Goal: Task Accomplishment & Management: Use online tool/utility

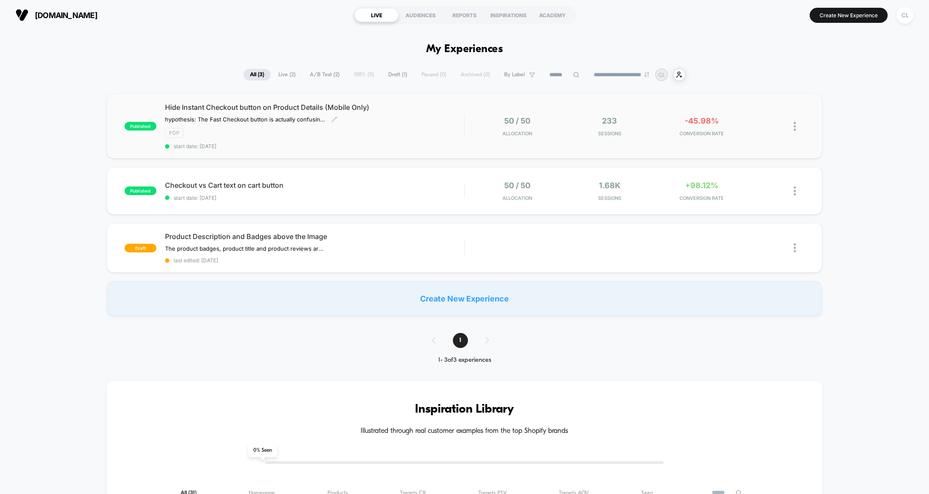
click at [230, 106] on span "Hide Instant Checkout button on Product Details (Mobile Only)" at bounding box center [314, 107] width 299 height 9
click at [322, 193] on div "Checkout vs Cart text on cart button Click to edit experience details Click to …" at bounding box center [314, 191] width 299 height 20
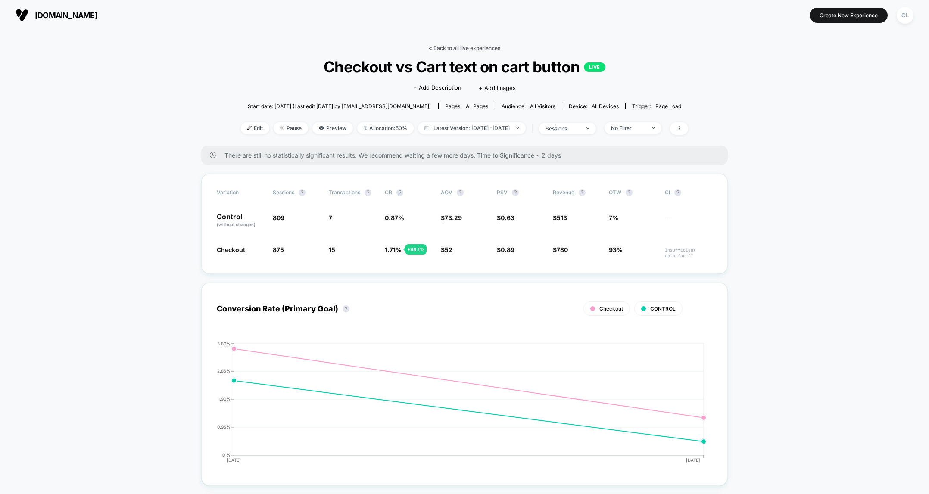
click at [487, 49] on link "< Back to all live experiences" at bounding box center [465, 48] width 72 height 6
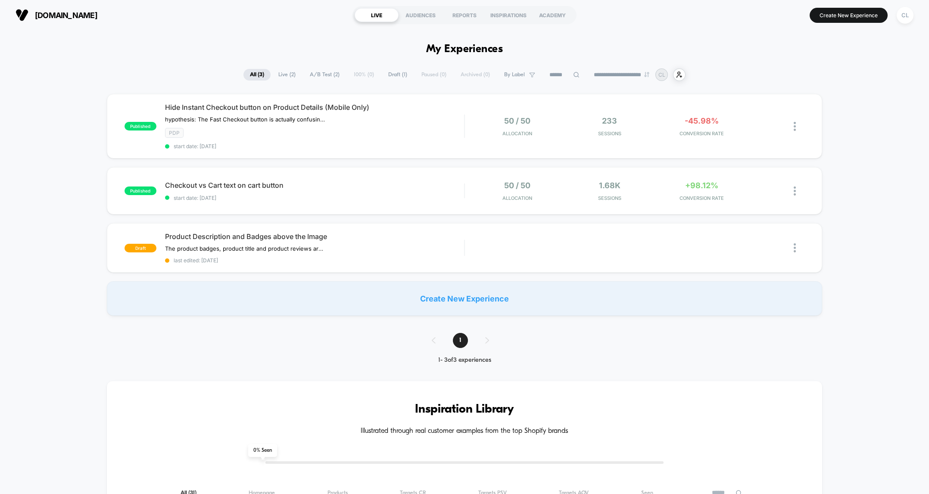
click at [873, 168] on div "published Hide Instant Checkout button on Product Details (Mobile Only) hypothe…" at bounding box center [464, 205] width 929 height 222
